Goal: Complete application form: Complete application form

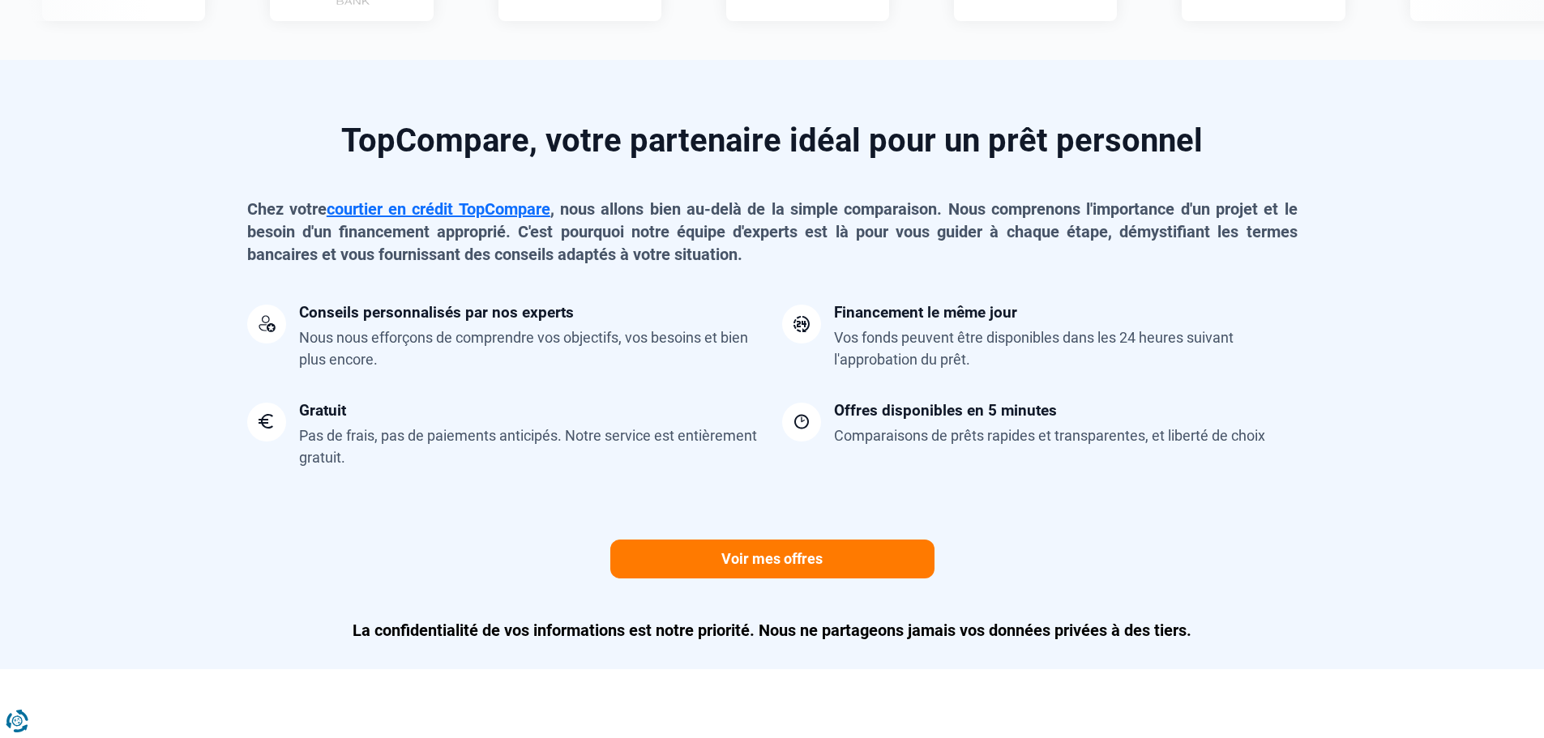
scroll to position [1378, 0]
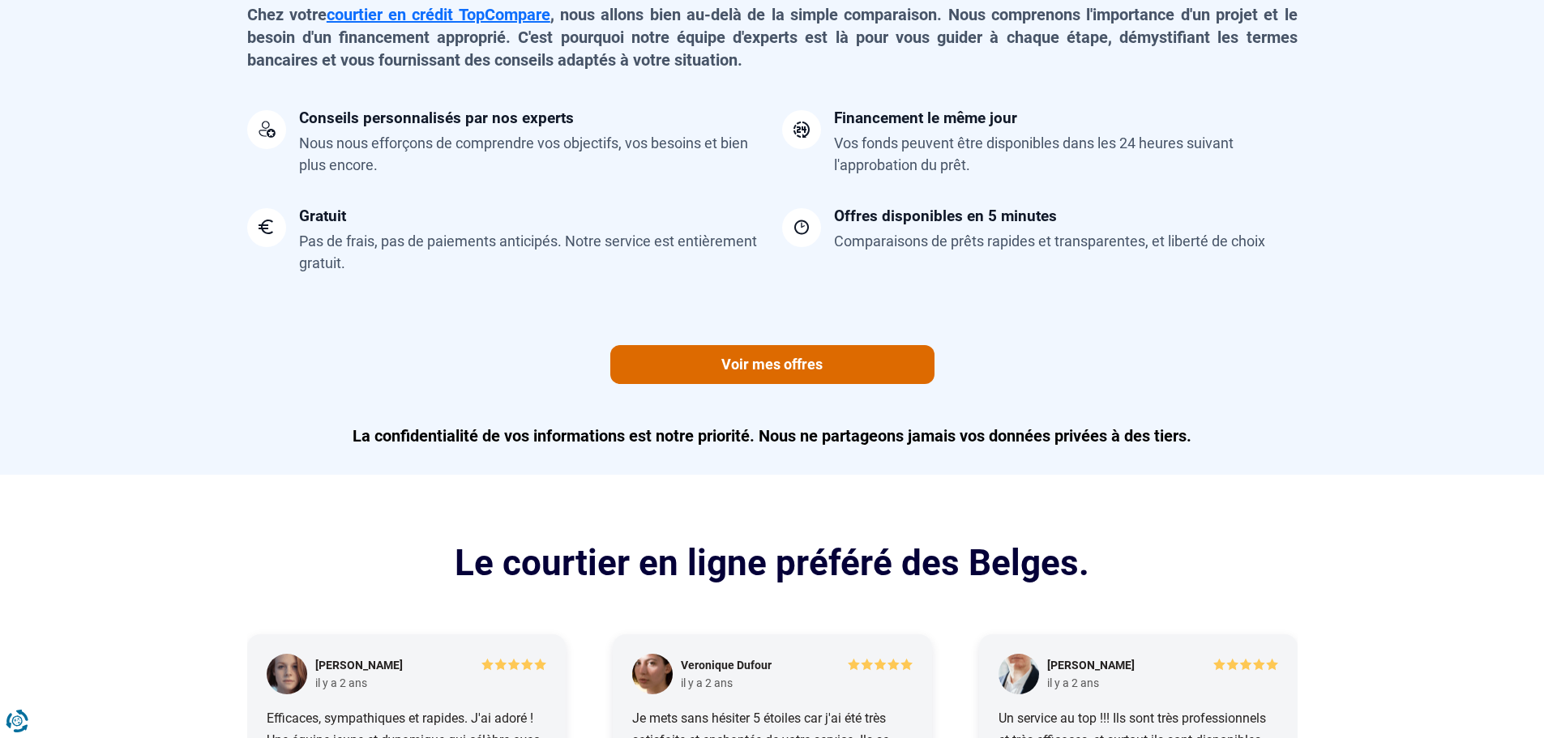
click at [774, 364] on link "Voir mes offres" at bounding box center [772, 364] width 324 height 39
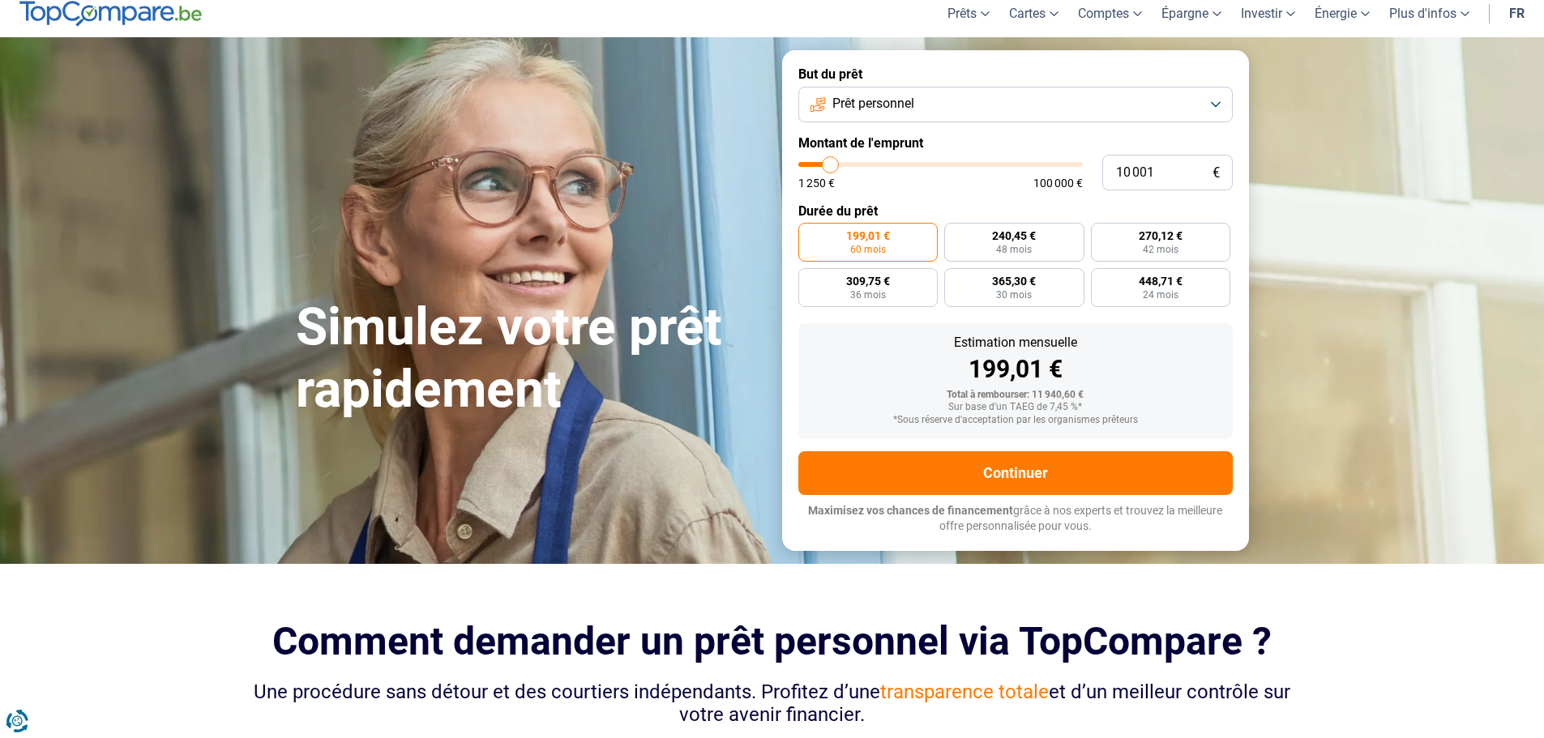
scroll to position [0, 0]
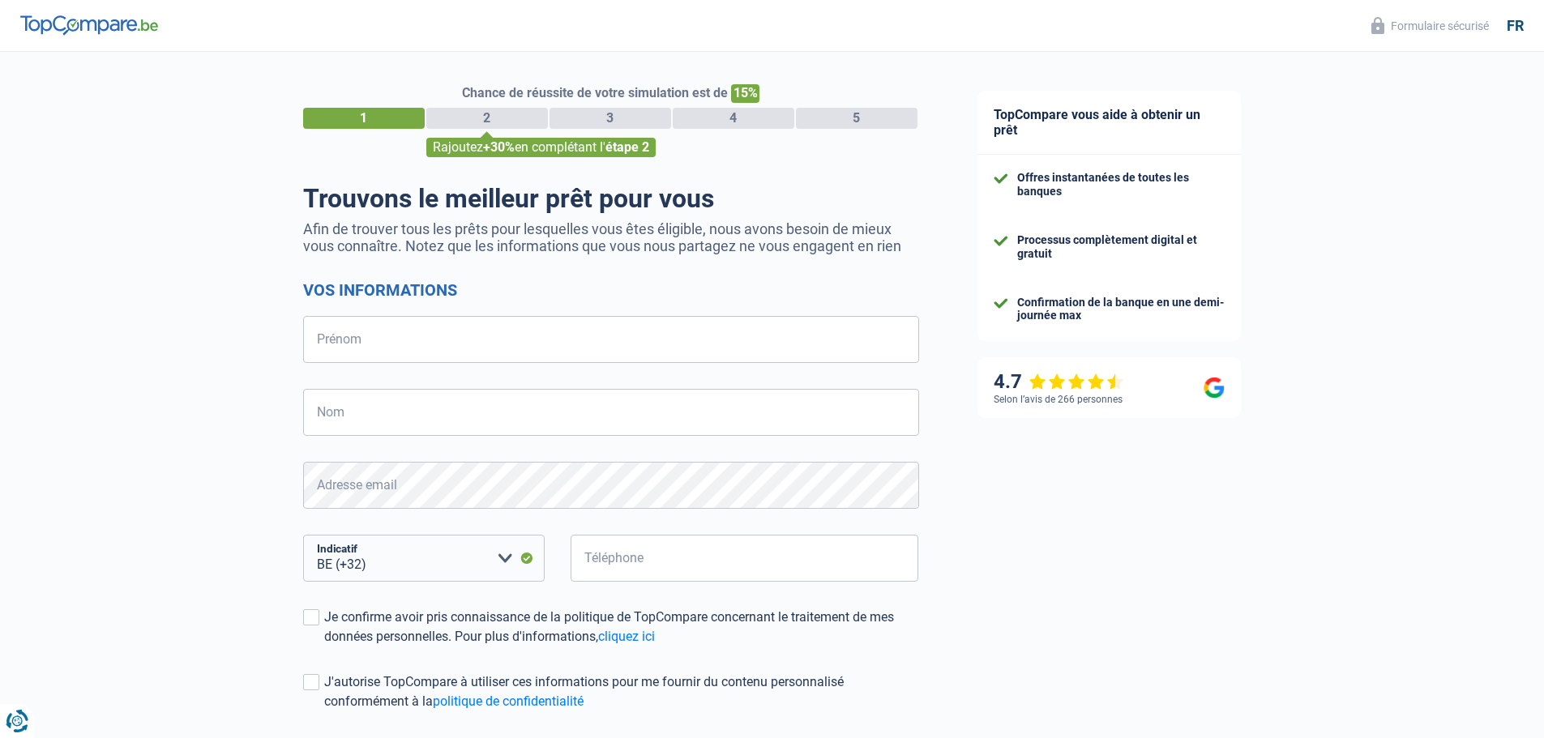
select select "32"
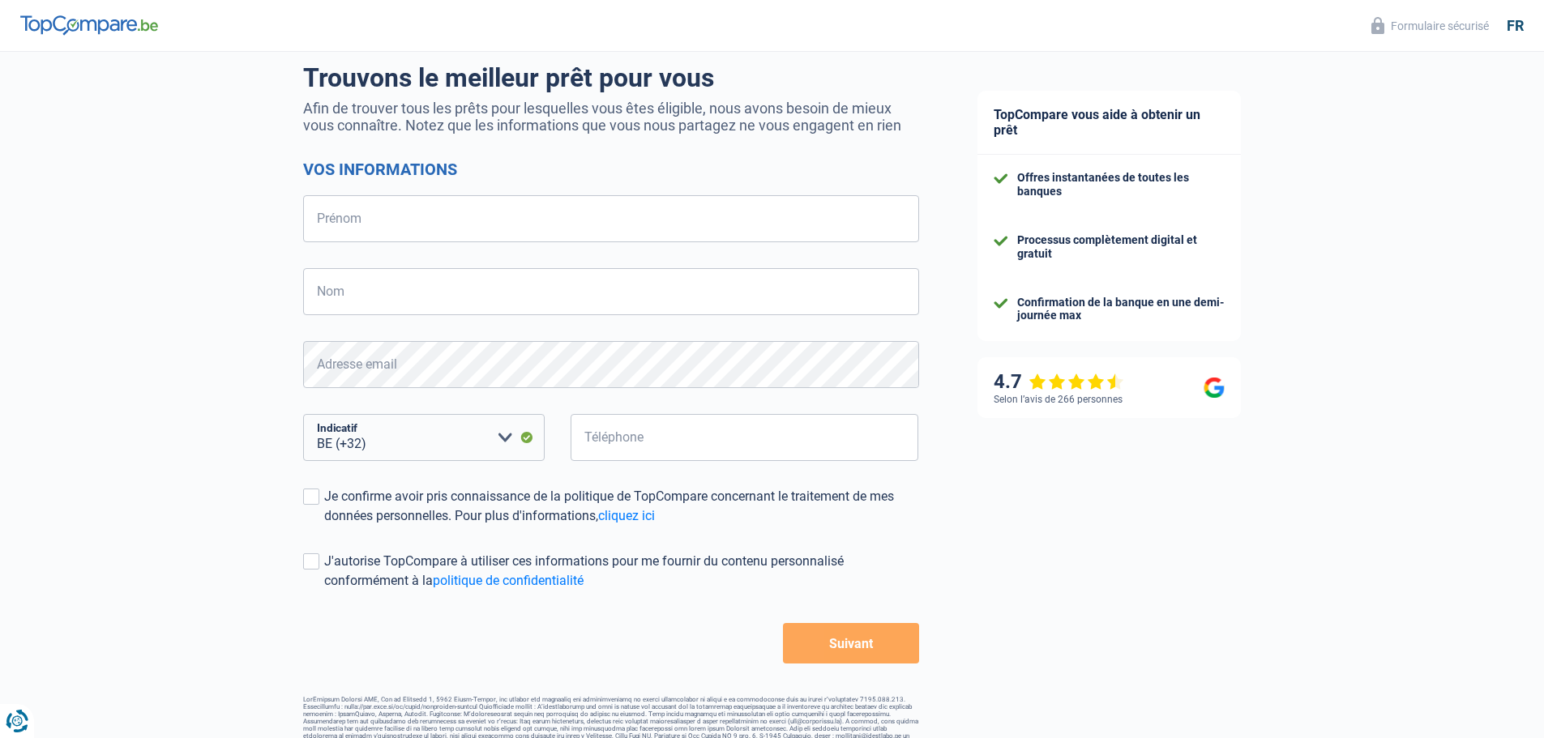
scroll to position [142, 0]
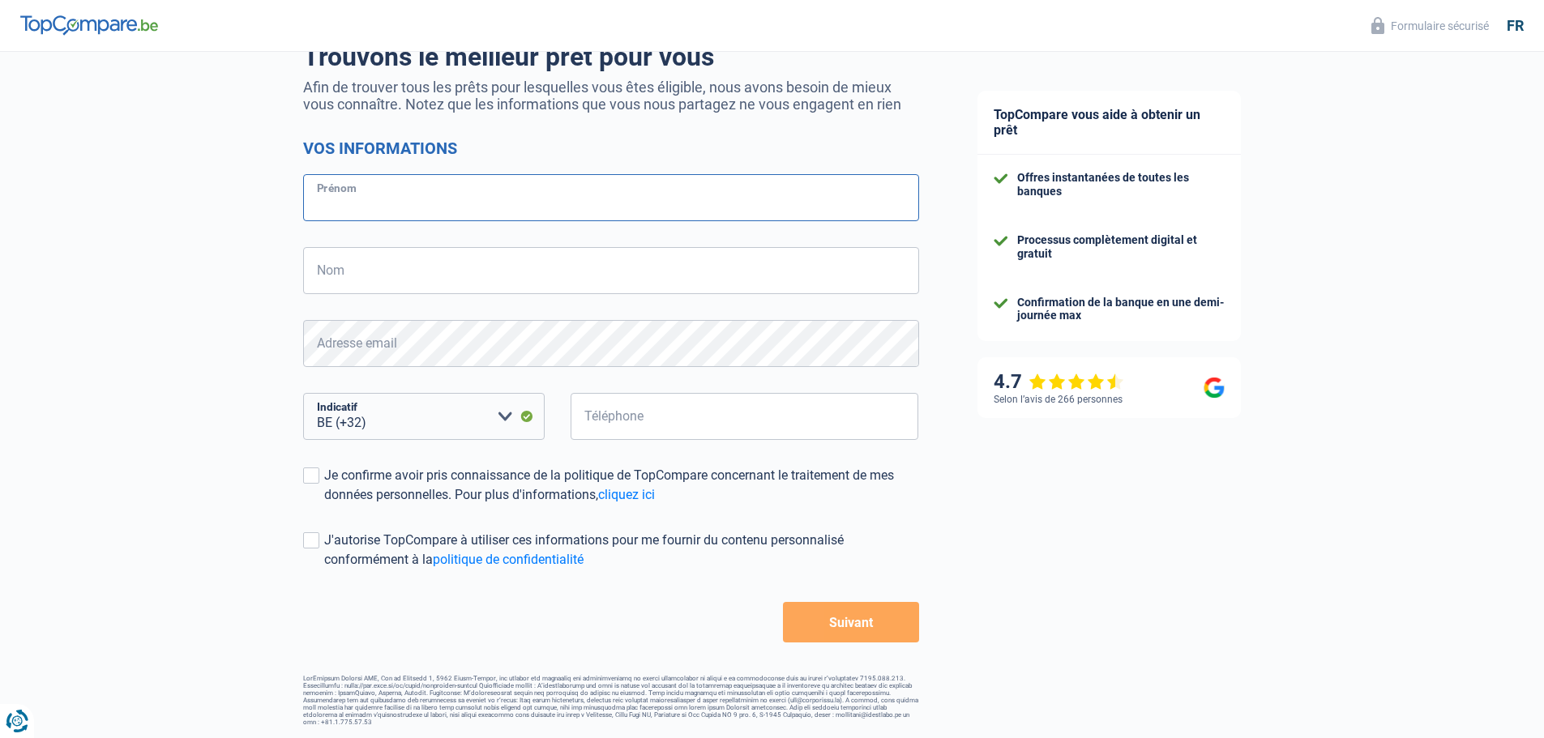
click at [340, 193] on input "Prénom" at bounding box center [611, 197] width 616 height 47
type input "Clery"
type input "Verhaeghe"
type input "471756866"
click at [317, 480] on span at bounding box center [311, 476] width 16 height 16
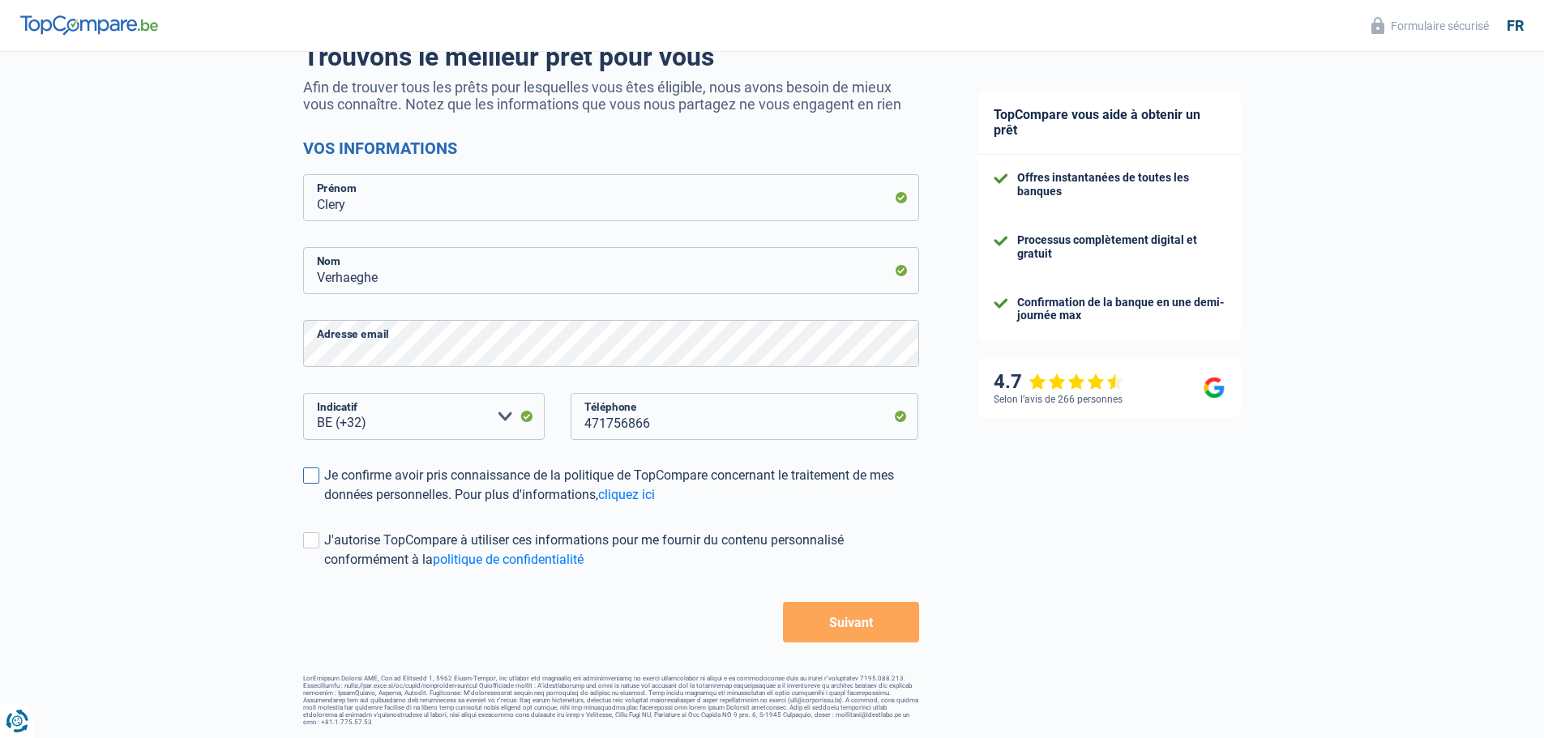
click at [324, 505] on input "Je confirme avoir pris connaissance de la politique de TopCompare concernant le…" at bounding box center [324, 505] width 0 height 0
click at [836, 626] on button "Suivant" at bounding box center [850, 622] width 135 height 41
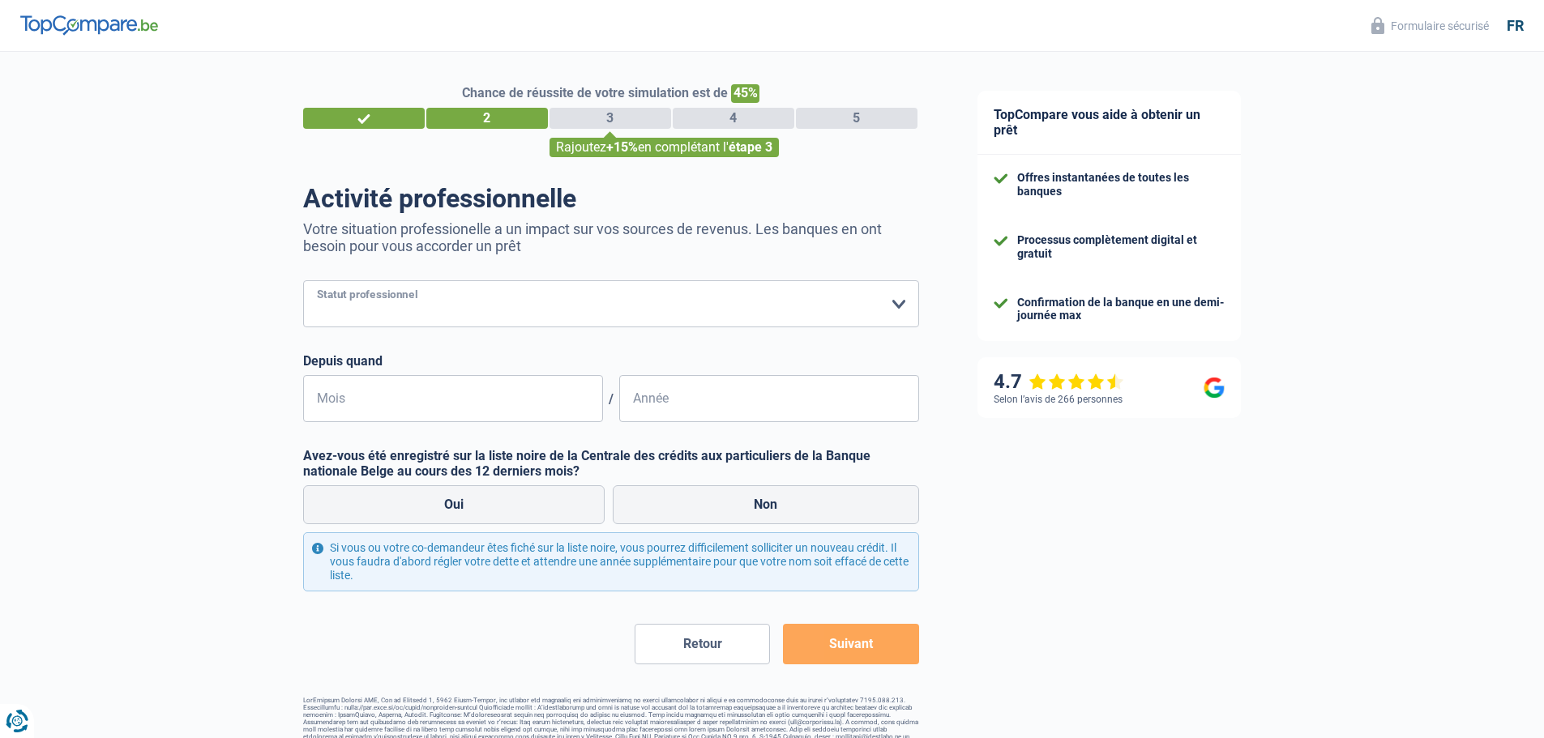
click at [405, 305] on select "Ouvrier Employé privé Employé public Invalide Indépendant Pensionné Chômeur Mut…" at bounding box center [611, 303] width 616 height 47
select select "unemployed"
click at [303, 282] on select "Ouvrier Employé privé Employé public Invalide Indépendant Pensionné Chômeur Mut…" at bounding box center [611, 303] width 616 height 47
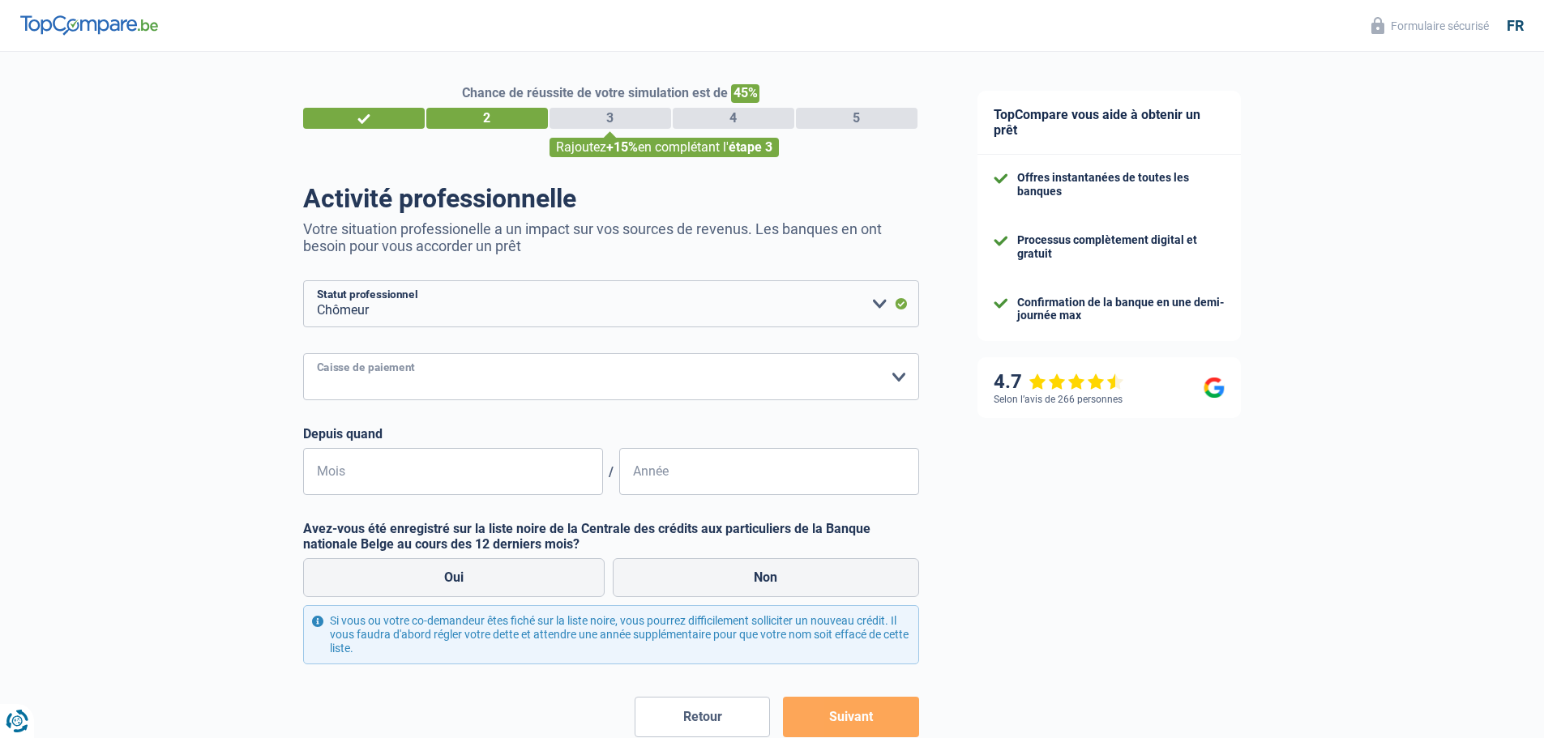
click at [896, 370] on select "CAPAC FGTB CSC CGSLB Autre Veuillez sélectionner une option" at bounding box center [611, 376] width 616 height 47
select select "other"
click at [303, 400] on select "CAPAC FGTB CSC CGSLB Autre Veuillez sélectionner une option" at bounding box center [611, 376] width 616 height 47
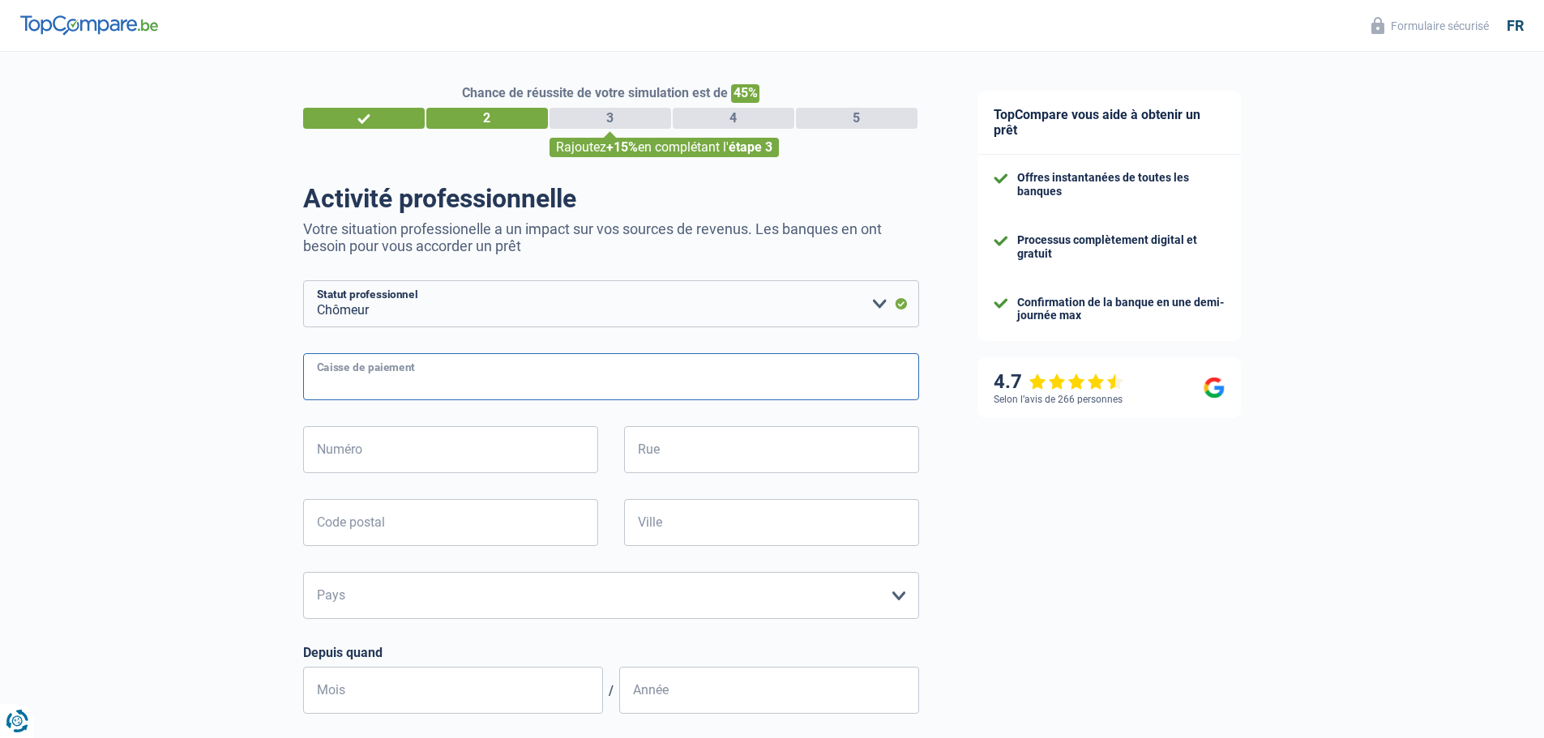
click at [472, 384] on input "Caisse de paiement" at bounding box center [611, 376] width 616 height 47
type input "Privé"
type input "61"
type input "Langestraat"
type input "8400"
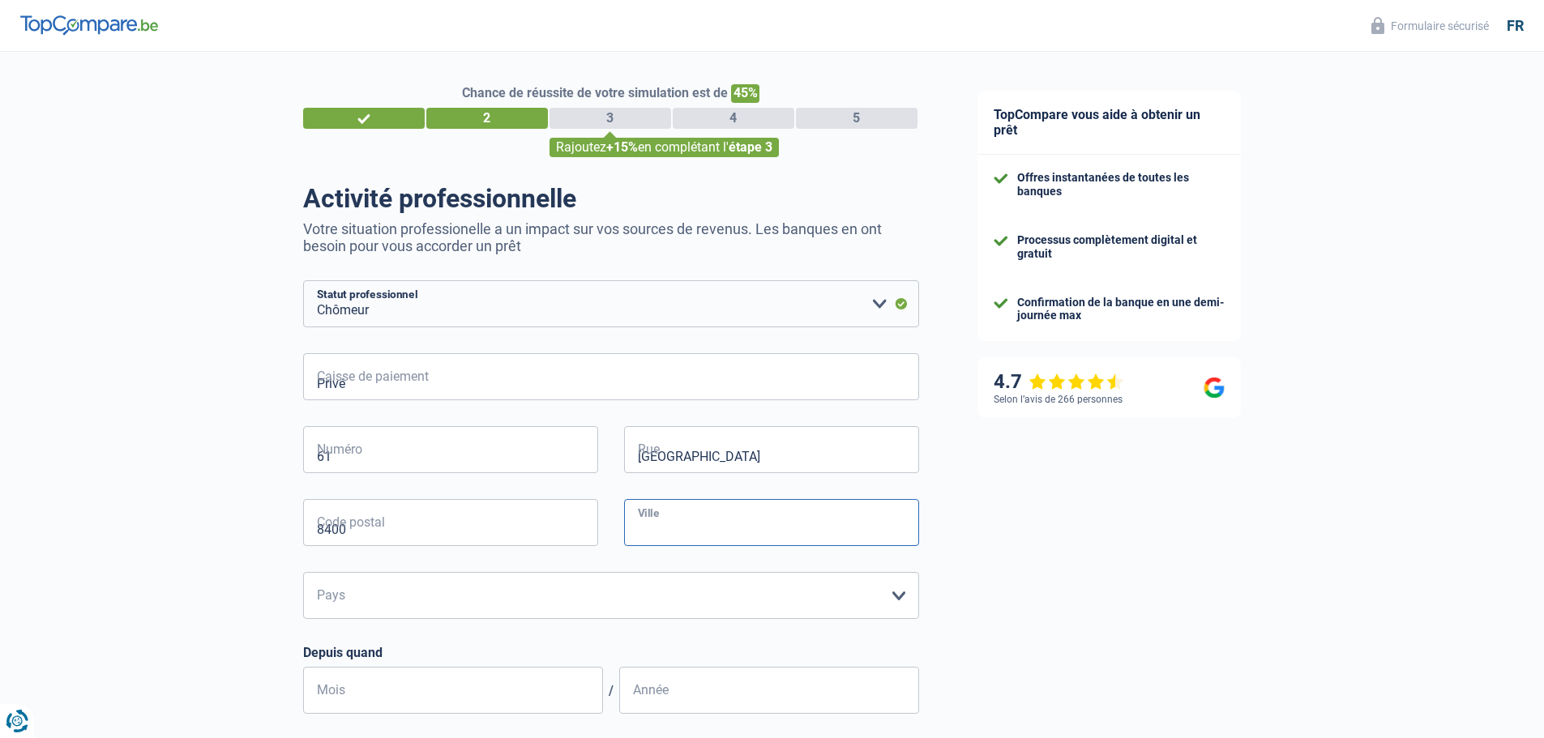
type input "Oostende"
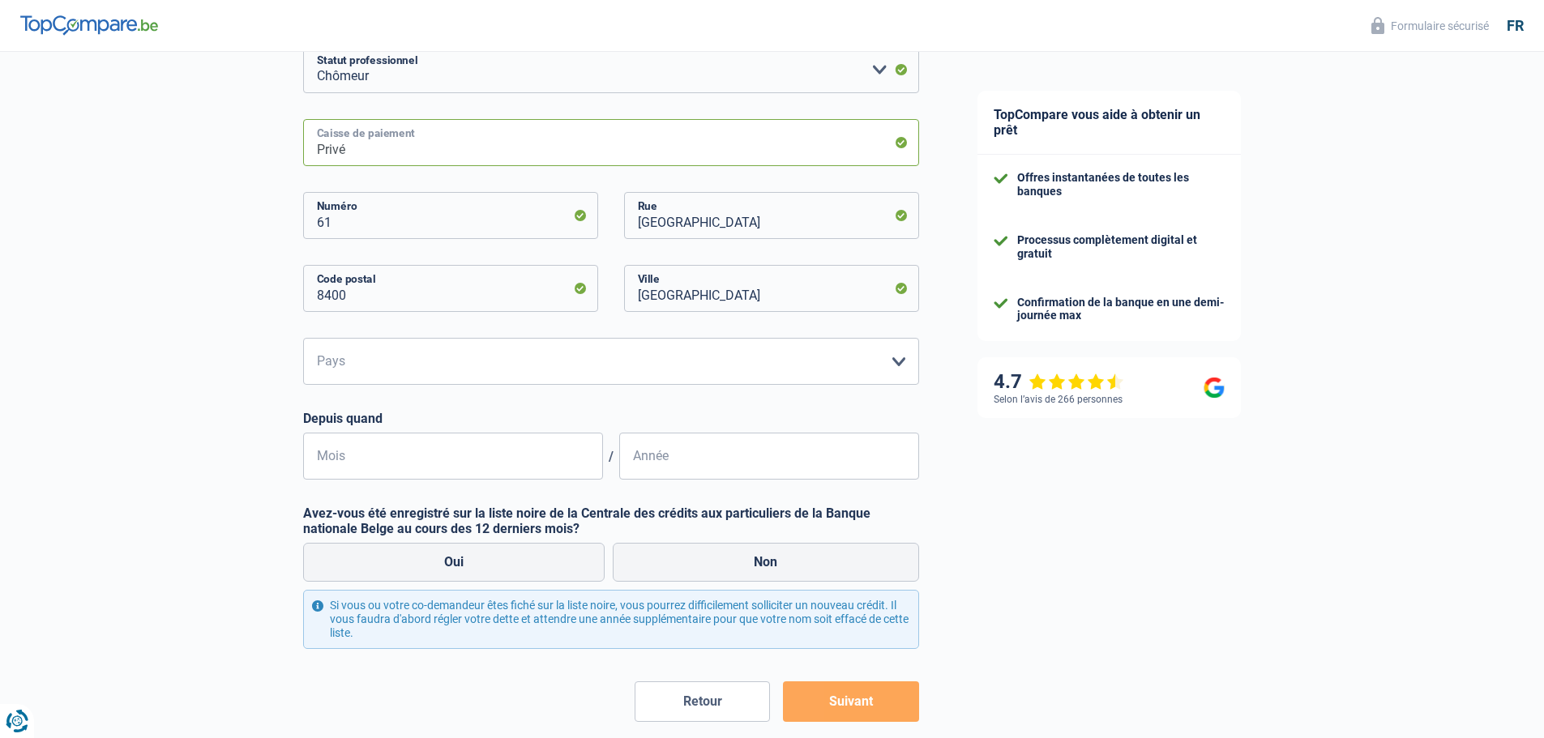
scroll to position [243, 0]
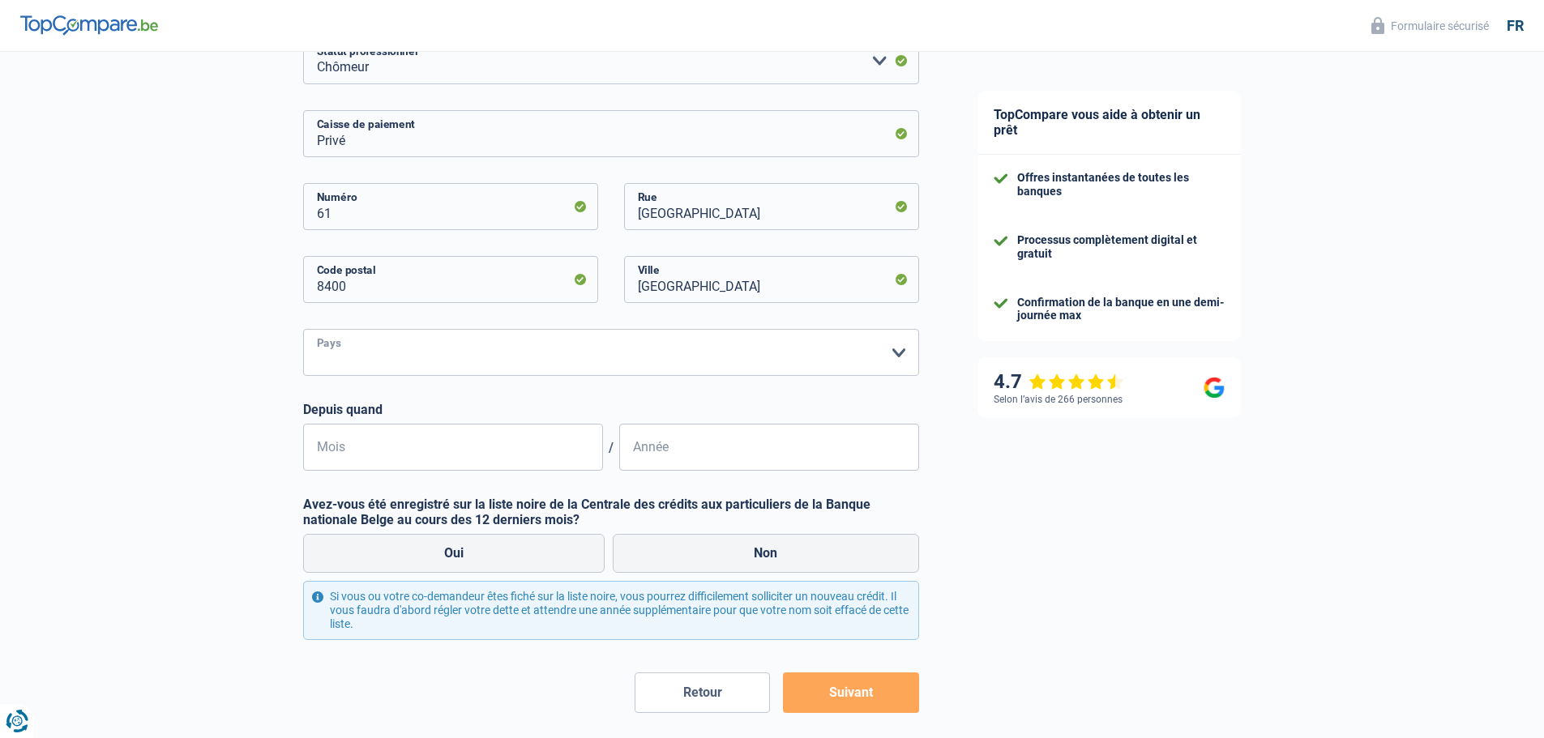
click at [430, 368] on select "Belgique Luxembourg Veuillez sélectionner une option" at bounding box center [611, 352] width 616 height 47
select select "BE"
click at [303, 331] on select "Belgique Luxembourg Veuillez sélectionner une option" at bounding box center [611, 352] width 616 height 47
click at [443, 455] on input "Mois" at bounding box center [453, 447] width 300 height 47
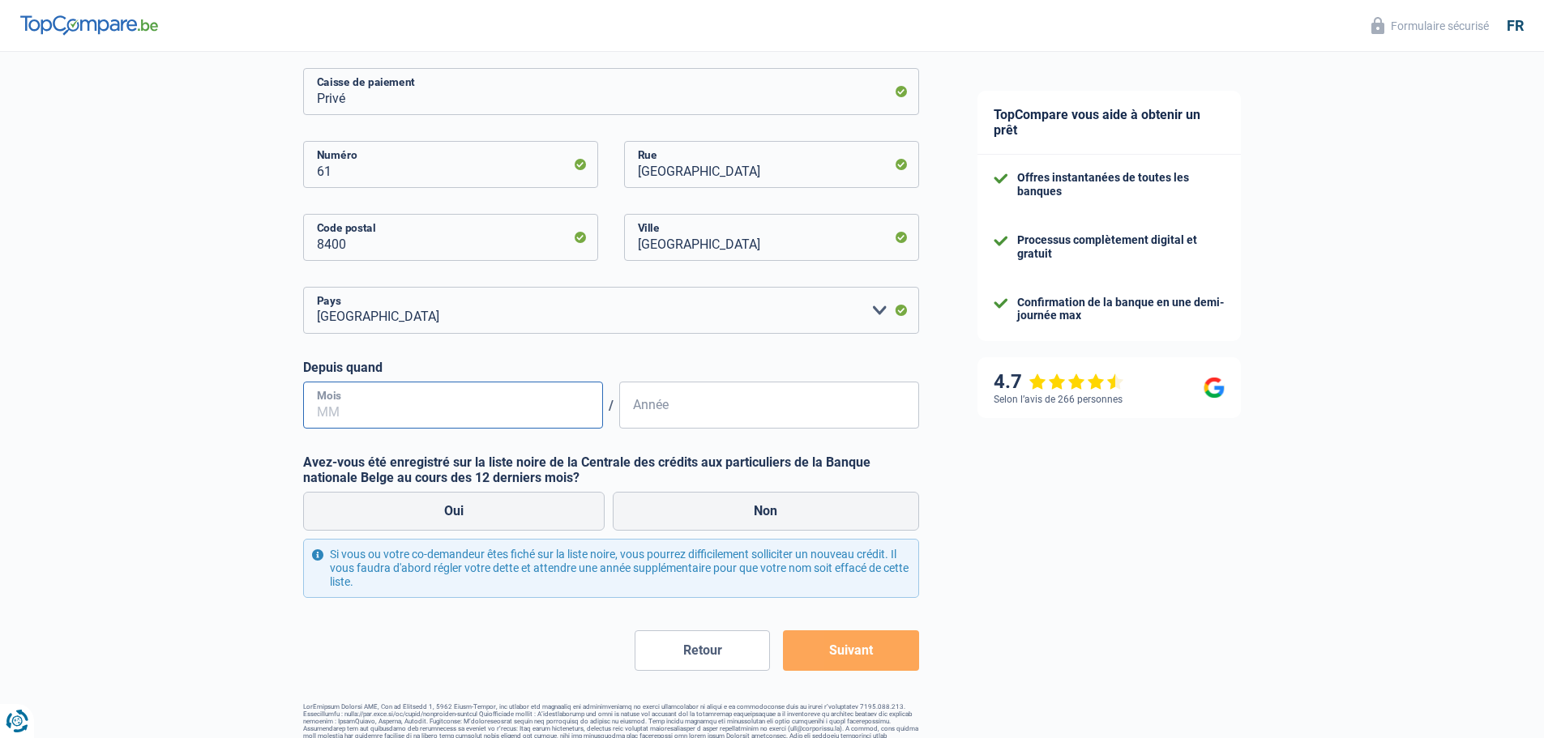
scroll to position [314, 0]
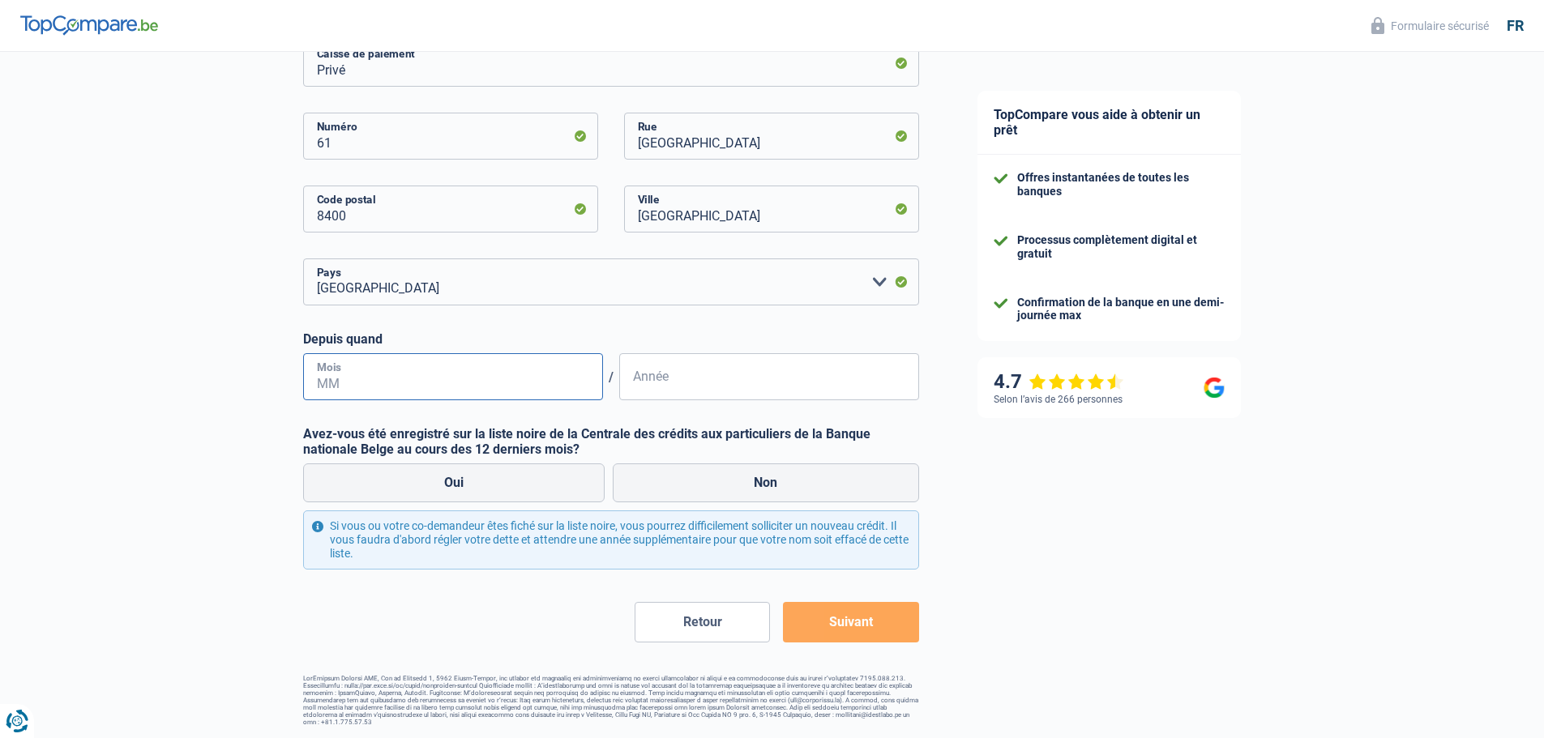
click at [454, 378] on input "Mois" at bounding box center [453, 376] width 300 height 47
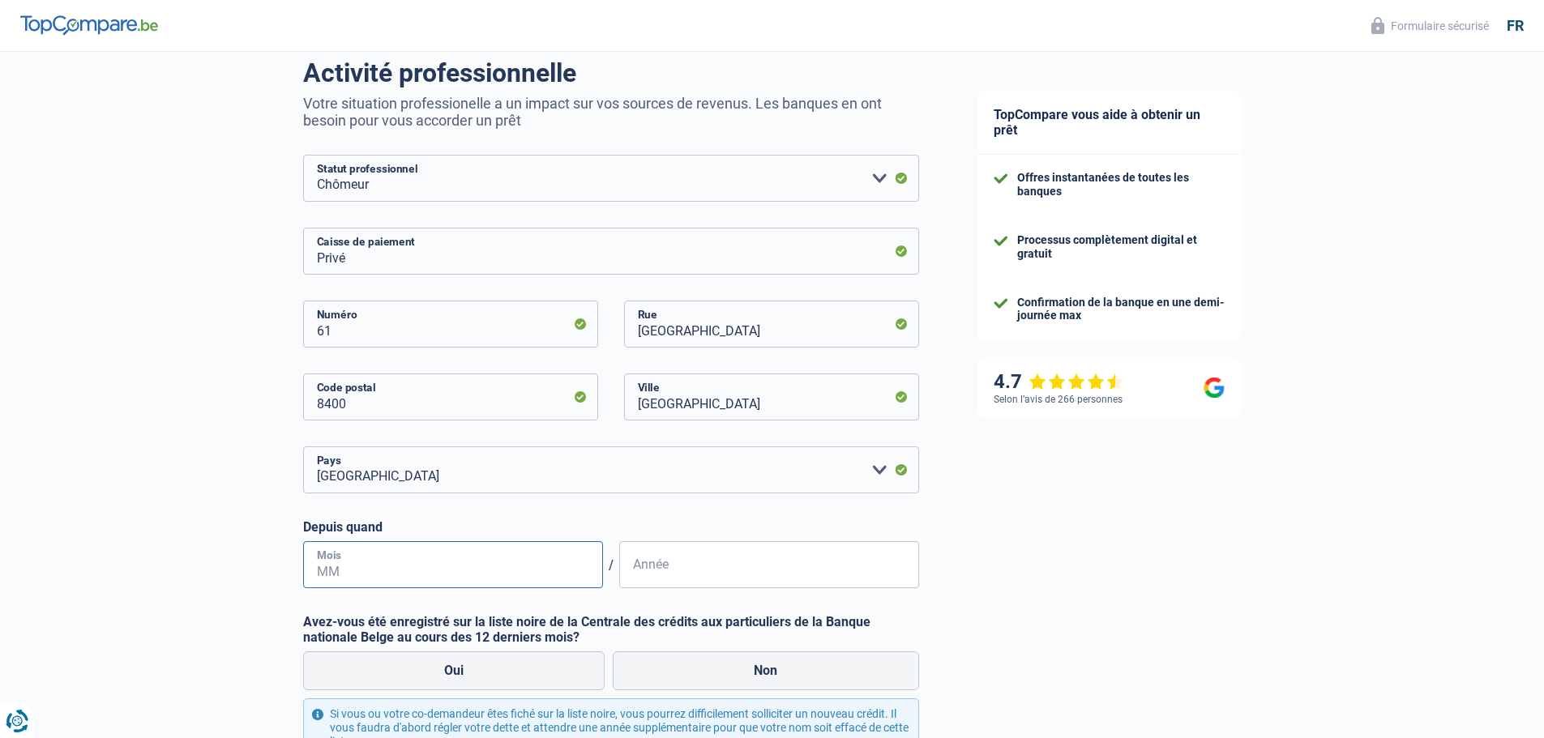
scroll to position [0, 0]
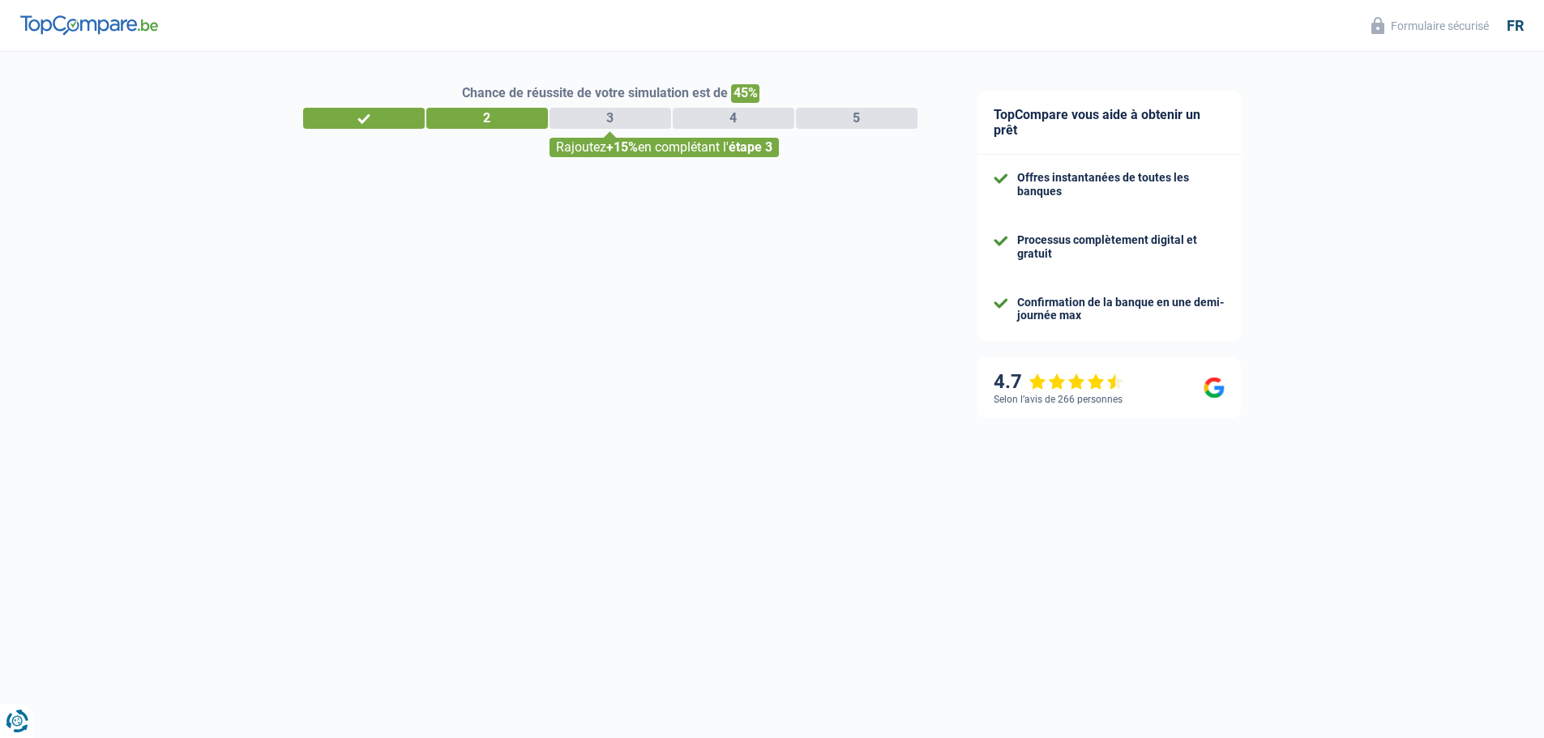
select select "32"
